Goal: Task Accomplishment & Management: Complete application form

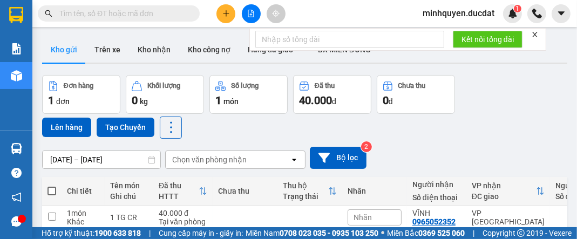
scroll to position [51, 0]
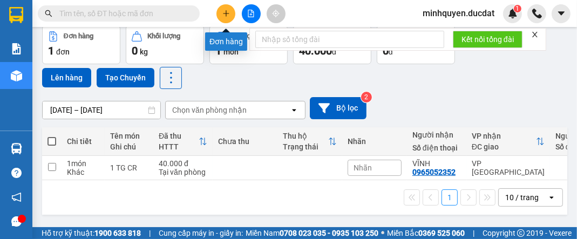
click at [221, 17] on button at bounding box center [225, 13] width 19 height 19
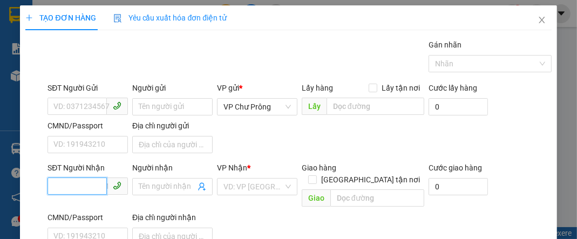
click at [88, 179] on input "SĐT Người Nhận" at bounding box center [76, 185] width 59 height 17
type input "0334140649"
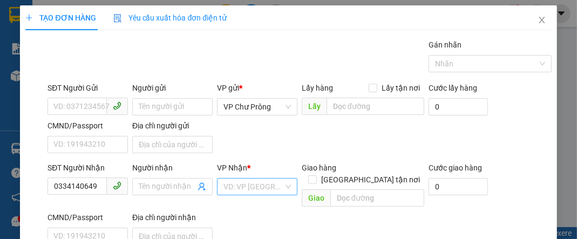
click at [251, 188] on input "search" at bounding box center [253, 187] width 60 height 16
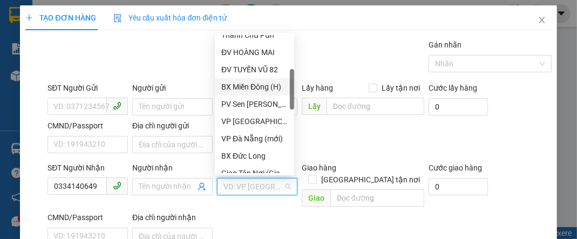
scroll to position [259, 0]
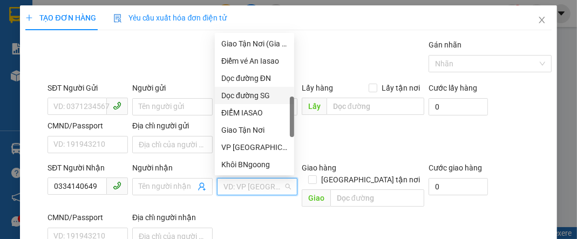
click at [273, 95] on div "Dọc đường SG" at bounding box center [254, 96] width 66 height 12
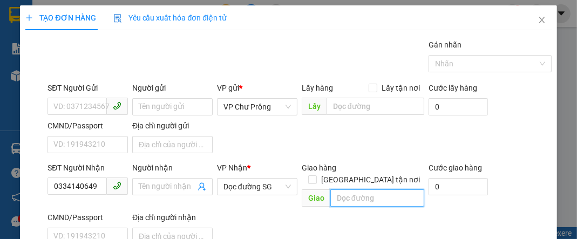
click at [348, 190] on input "text" at bounding box center [377, 197] width 94 height 17
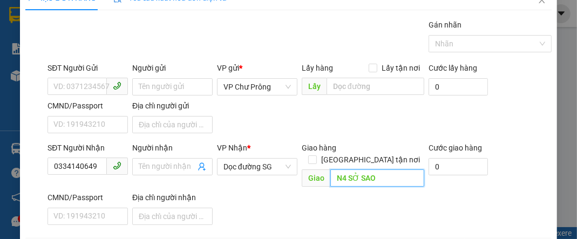
scroll to position [86, 0]
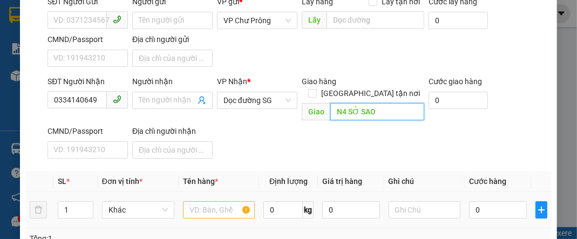
type input "N4 SỞ SAO"
click at [232, 201] on input "text" at bounding box center [219, 209] width 72 height 17
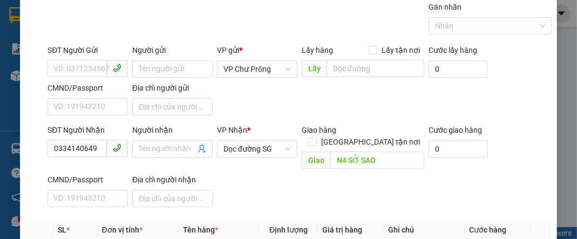
scroll to position [0, 0]
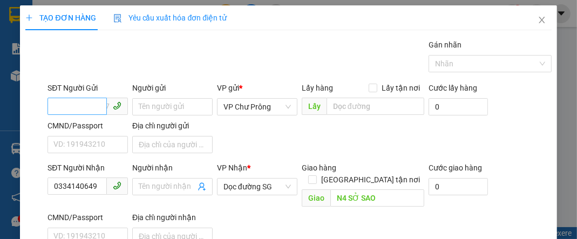
type input "1 XỐP"
click at [85, 109] on input "SĐT Người Gửi" at bounding box center [76, 106] width 59 height 17
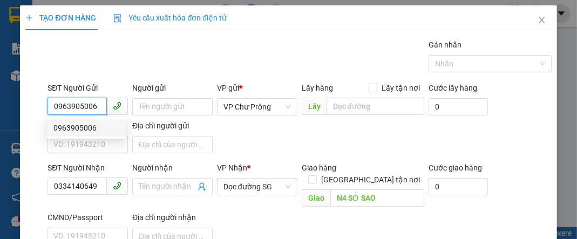
type input "0963905006"
click at [262, 146] on div "SĐT Người Gửi 0963905006 Người gửi Tên người gửi VP gửi * VP Chư Prông Lấy hàng…" at bounding box center [299, 120] width 508 height 76
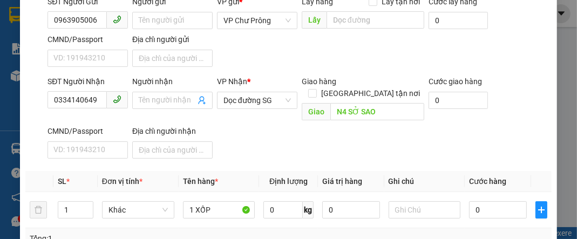
scroll to position [172, 0]
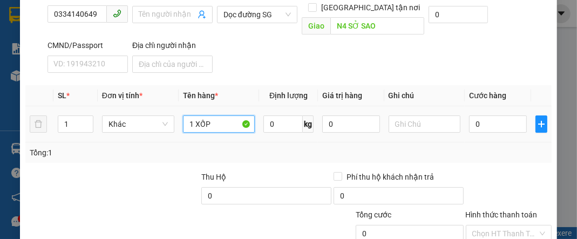
click at [237, 115] on input "1 XỐP" at bounding box center [219, 123] width 72 height 17
type input "1 XỐP CR"
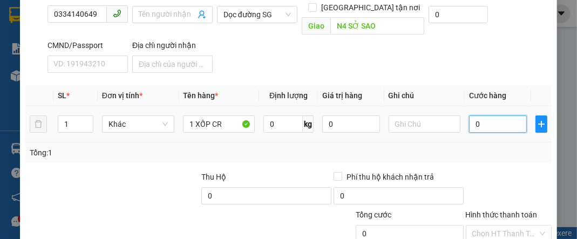
click at [499, 115] on input "0" at bounding box center [497, 123] width 57 height 17
type input "7"
type input "70"
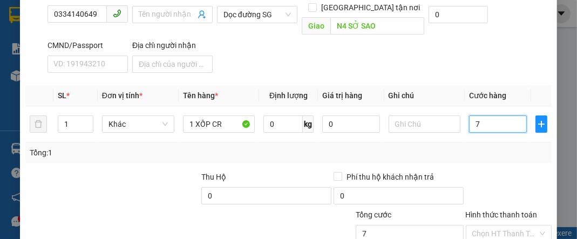
type input "70"
type input "700"
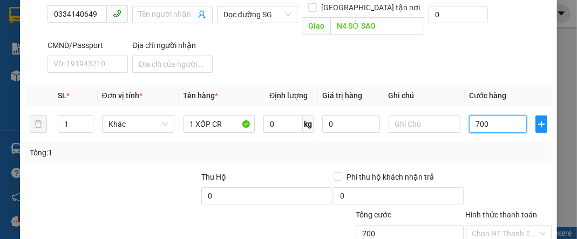
type input "7.000"
type input "70.000"
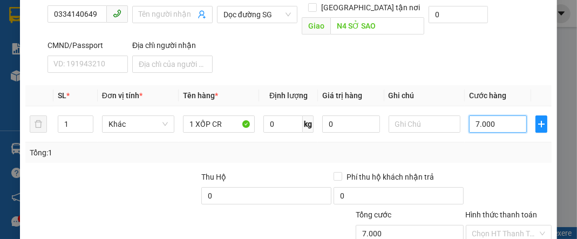
type input "70.000"
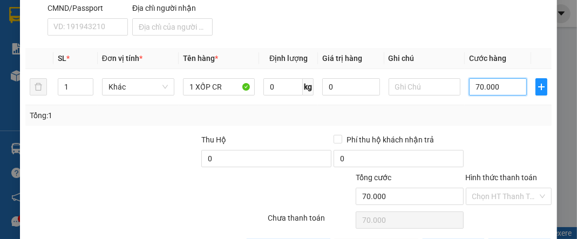
scroll to position [233, 0]
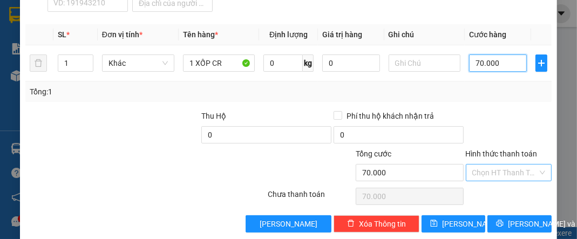
type input "70.000"
click at [522, 165] on input "Hình thức thanh toán" at bounding box center [504, 173] width 65 height 16
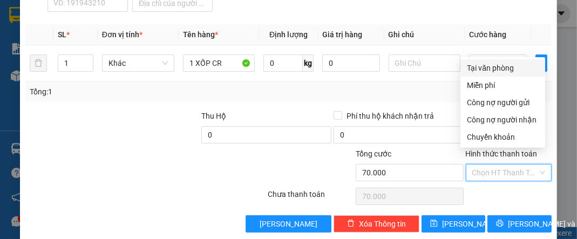
click at [515, 70] on div "Tại văn phòng" at bounding box center [503, 68] width 72 height 12
type input "0"
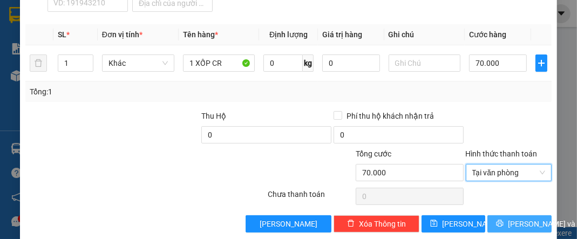
click at [520, 218] on span "[PERSON_NAME] và In" at bounding box center [546, 224] width 76 height 12
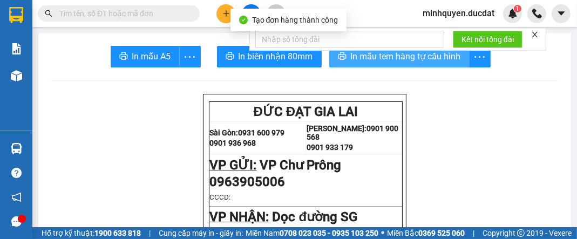
click at [426, 66] on button "In mẫu tem hàng tự cấu hình" at bounding box center [399, 57] width 140 height 22
